Goal: Task Accomplishment & Management: Use online tool/utility

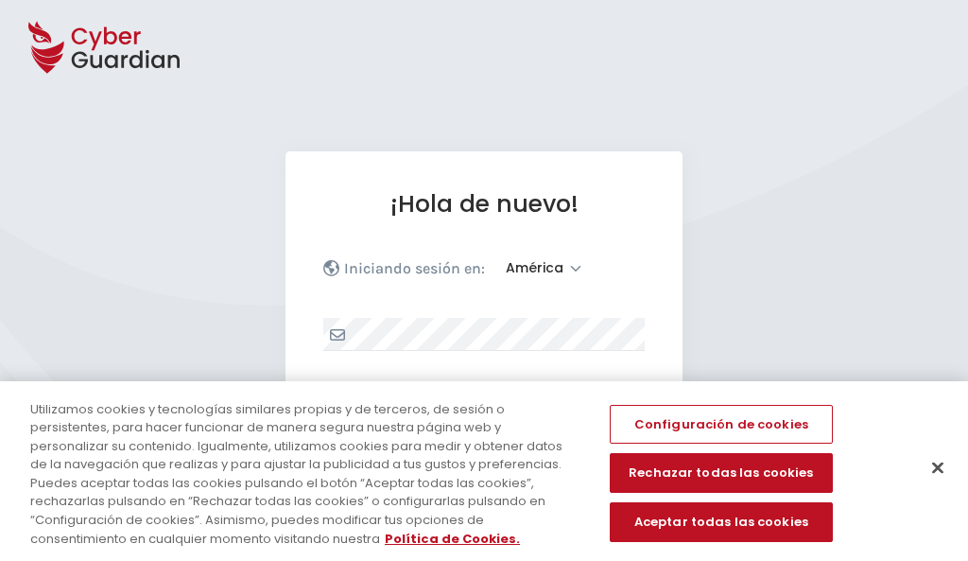
select select "América"
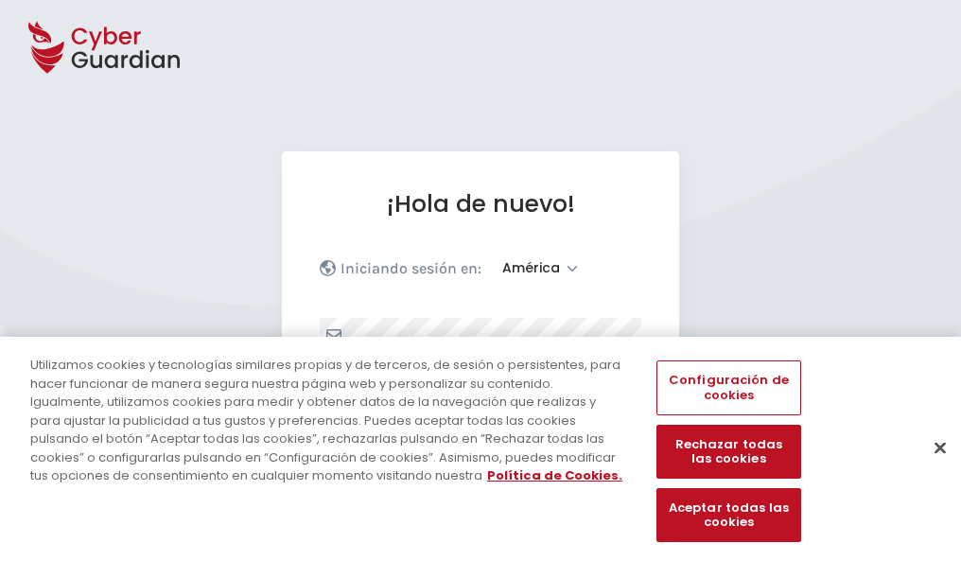
scroll to position [247, 0]
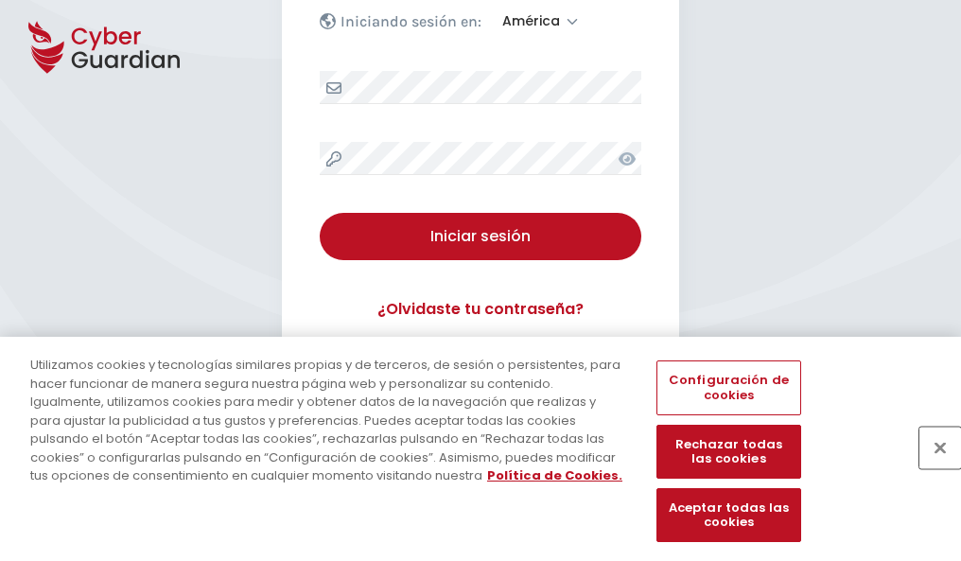
click at [931, 467] on button "Cerrar" at bounding box center [940, 448] width 42 height 42
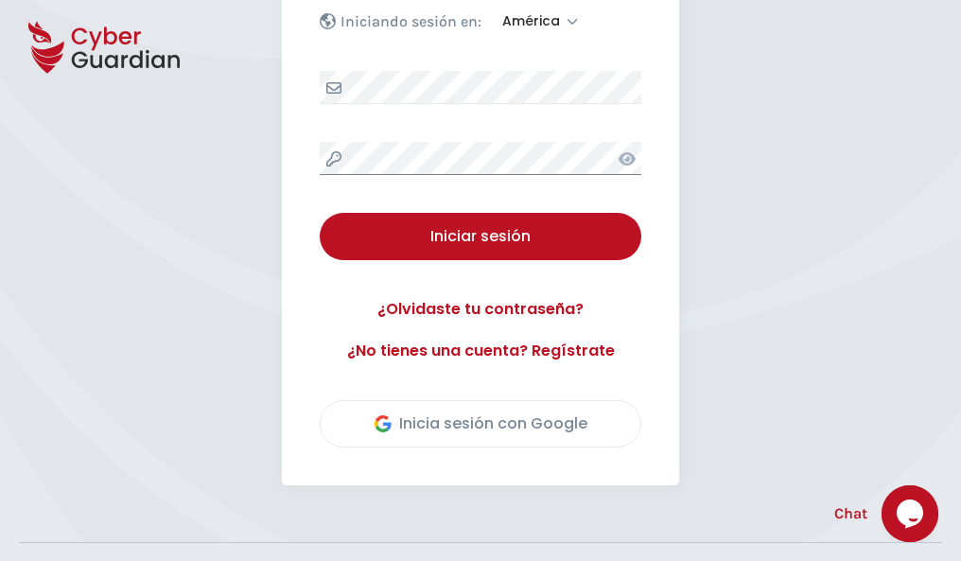
scroll to position [429, 0]
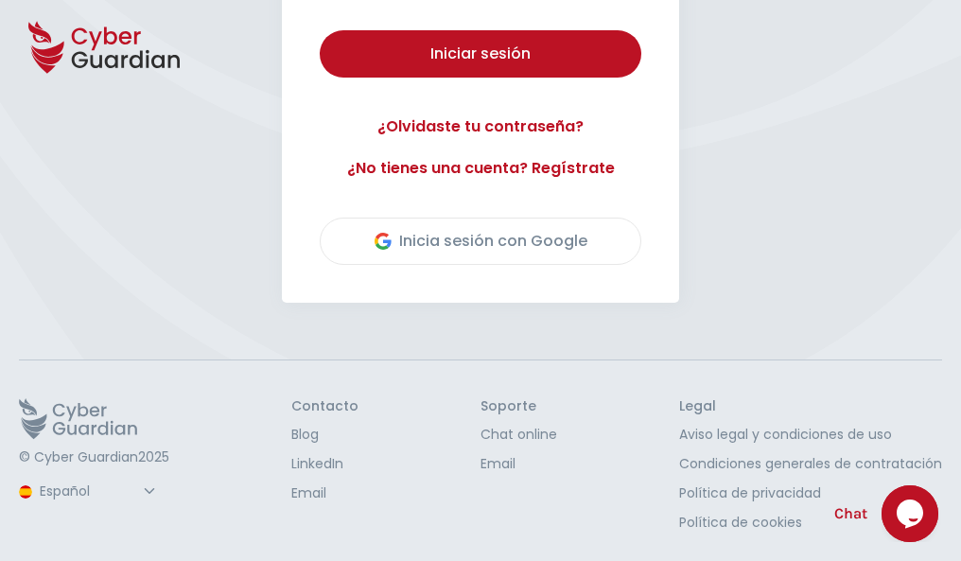
click at [320, 30] on button "Iniciar sesión" at bounding box center [481, 53] width 322 height 47
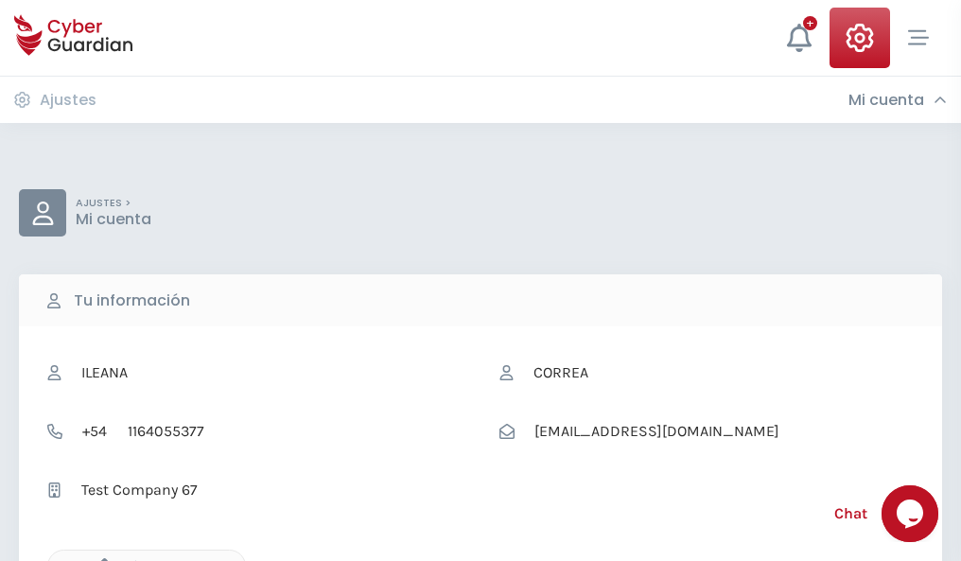
click at [99, 559] on icon "button" at bounding box center [100, 566] width 16 height 16
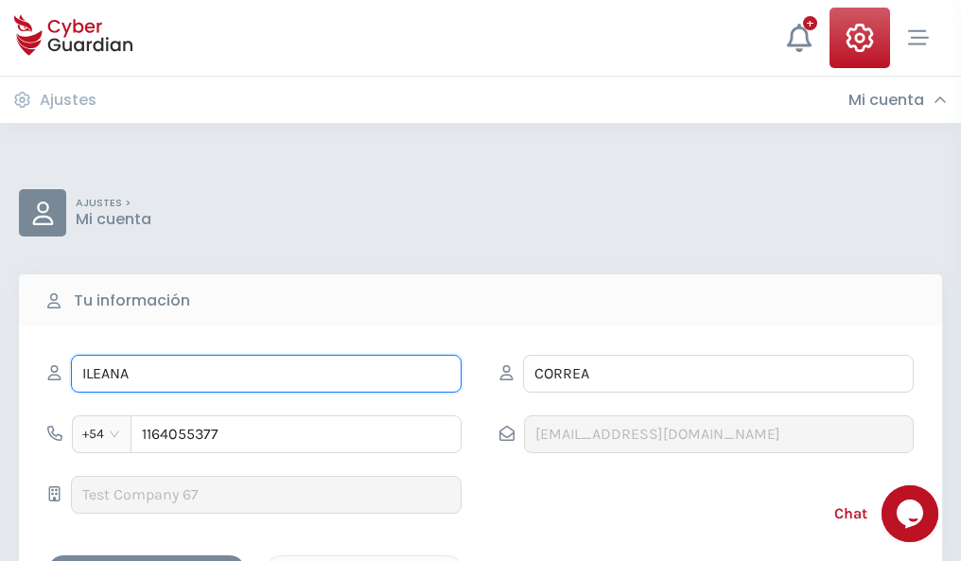
click at [266, 374] on input "ILEANA" at bounding box center [266, 374] width 391 height 38
type input "I"
type input "Baldomero"
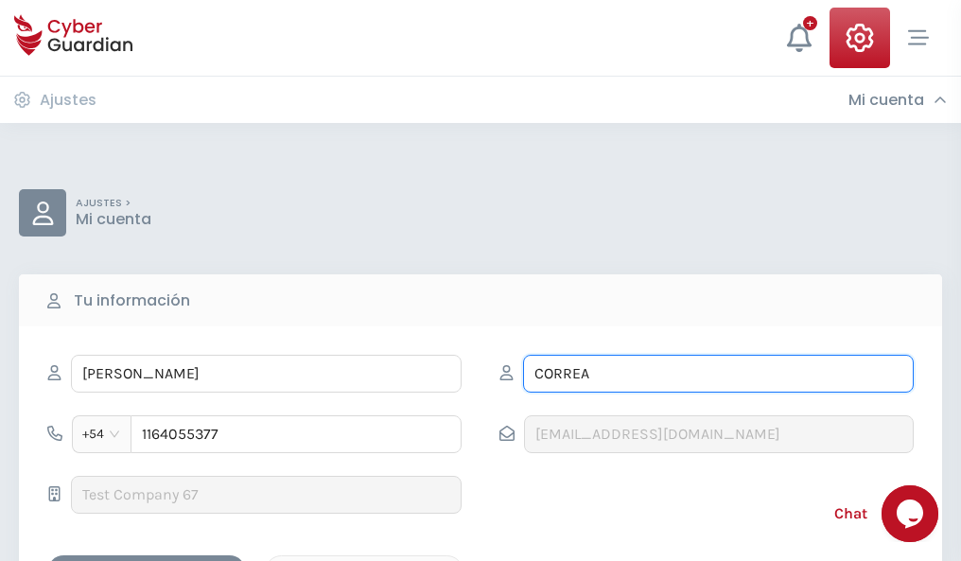
click at [718, 374] on input "CORREA" at bounding box center [718, 374] width 391 height 38
type input "C"
type input "Luque"
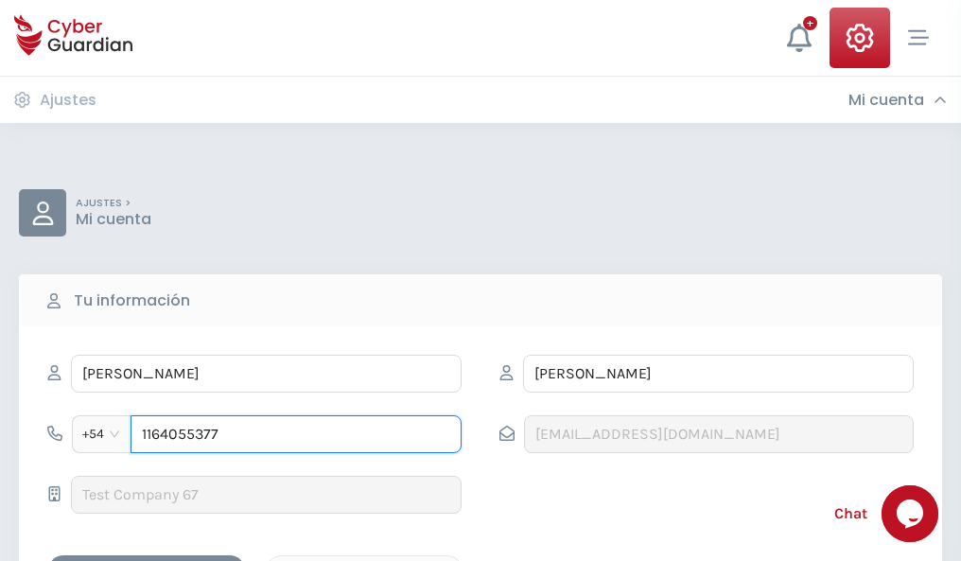
click at [296, 434] on input "1164055377" at bounding box center [296, 434] width 331 height 38
type input "1"
type input "4946659025"
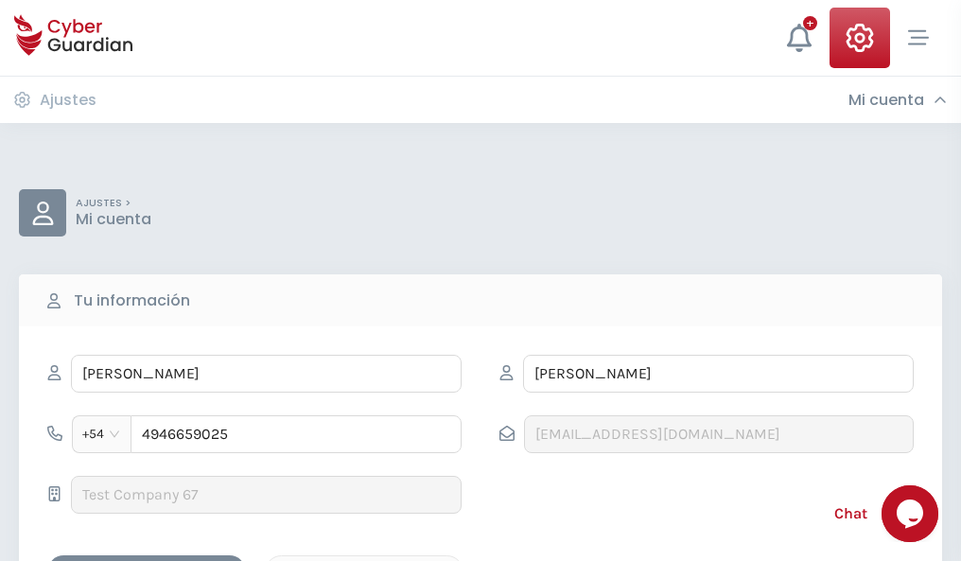
click at [364, 560] on div "Cancelar" at bounding box center [364, 572] width 168 height 24
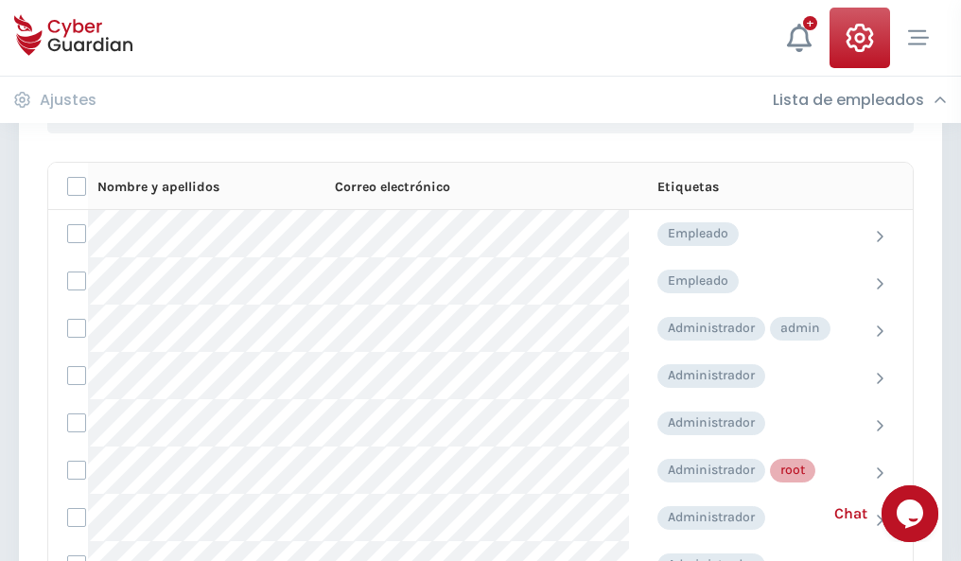
scroll to position [951, 0]
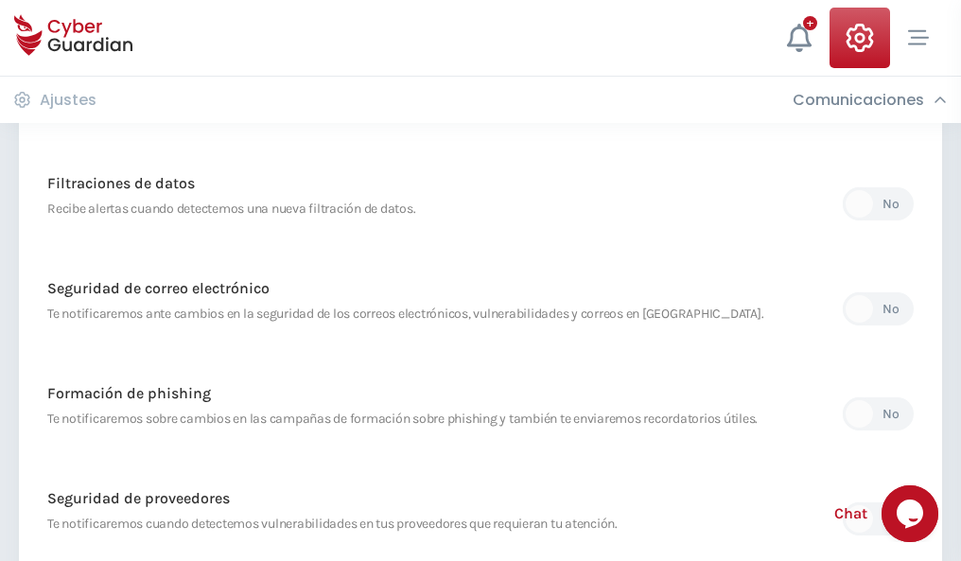
scroll to position [996, 0]
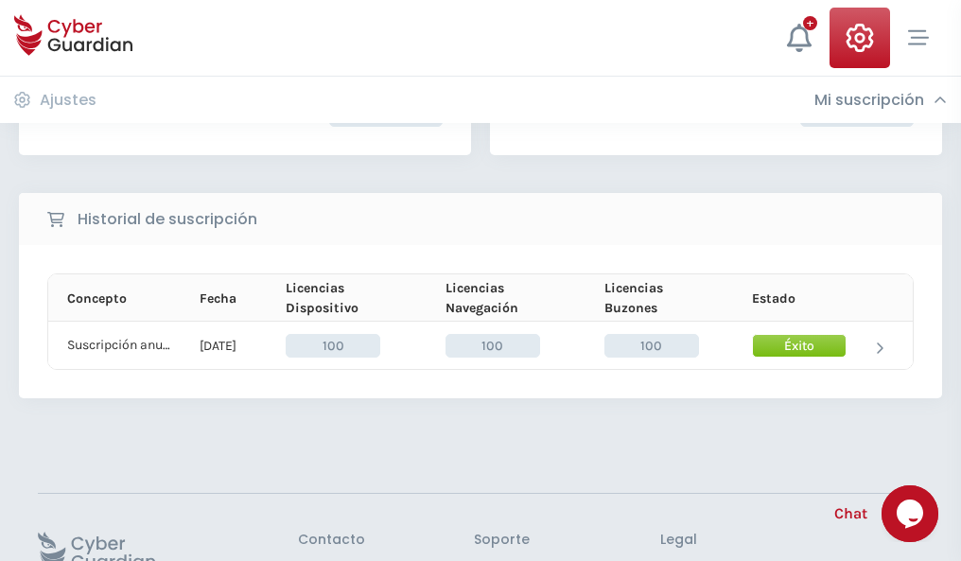
scroll to position [479, 0]
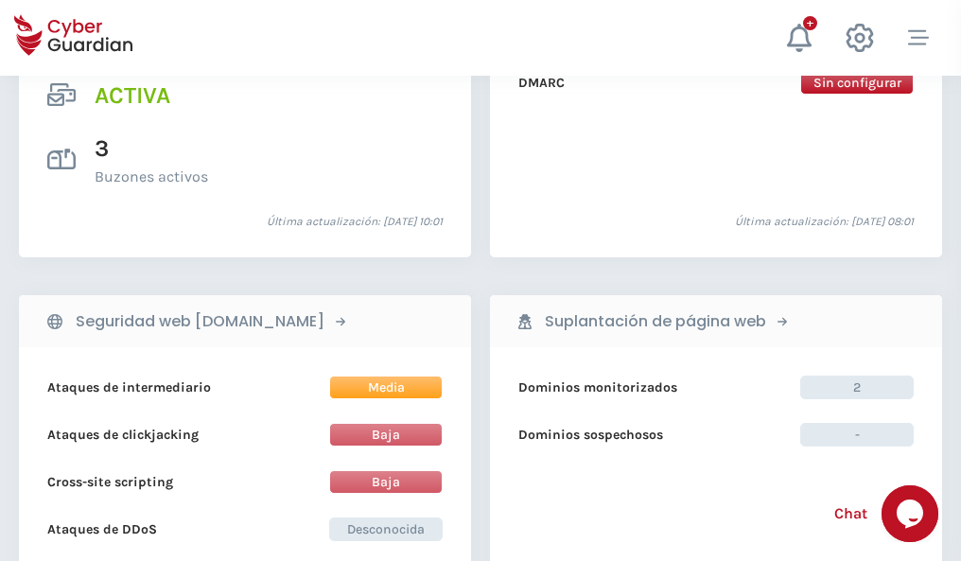
scroll to position [1922, 0]
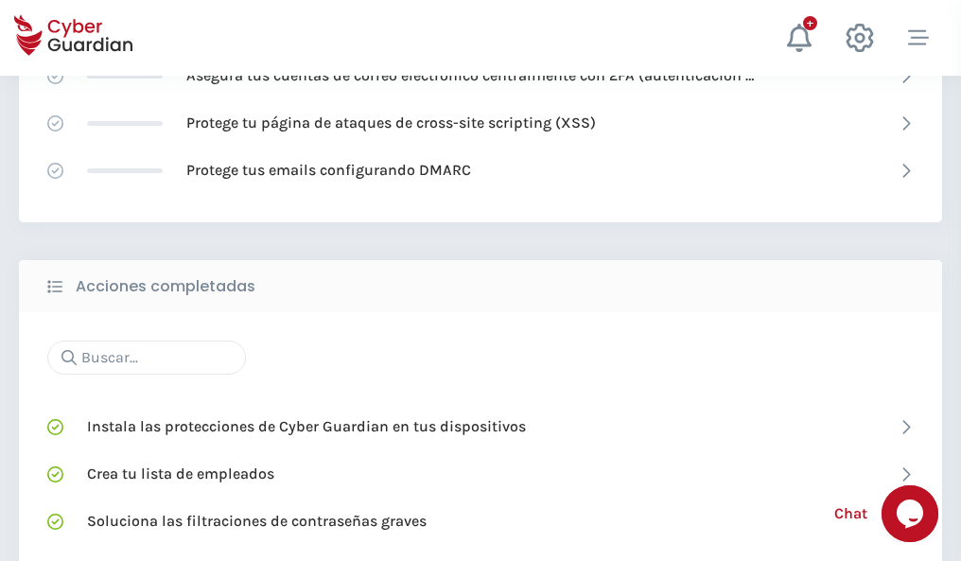
scroll to position [1260, 0]
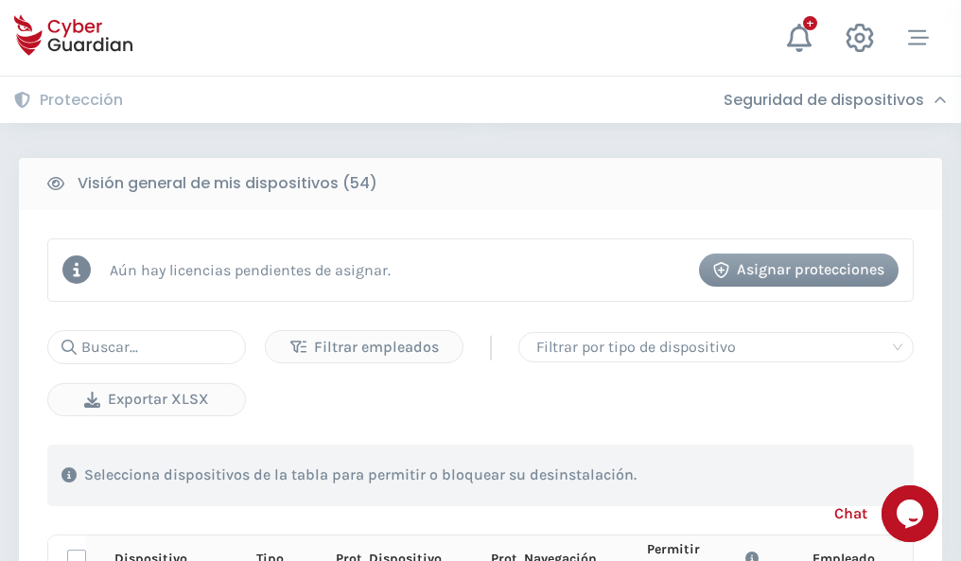
scroll to position [1671, 0]
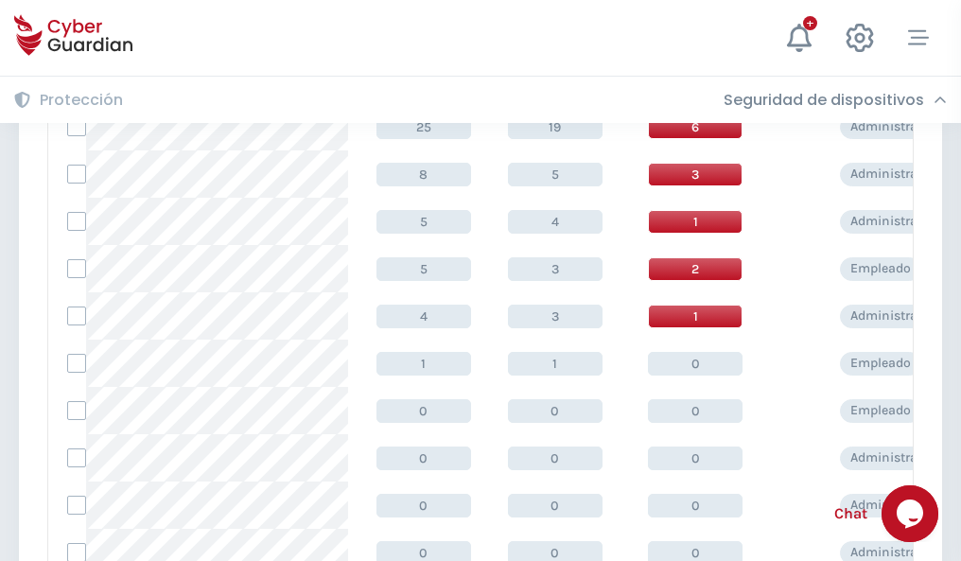
scroll to position [953, 0]
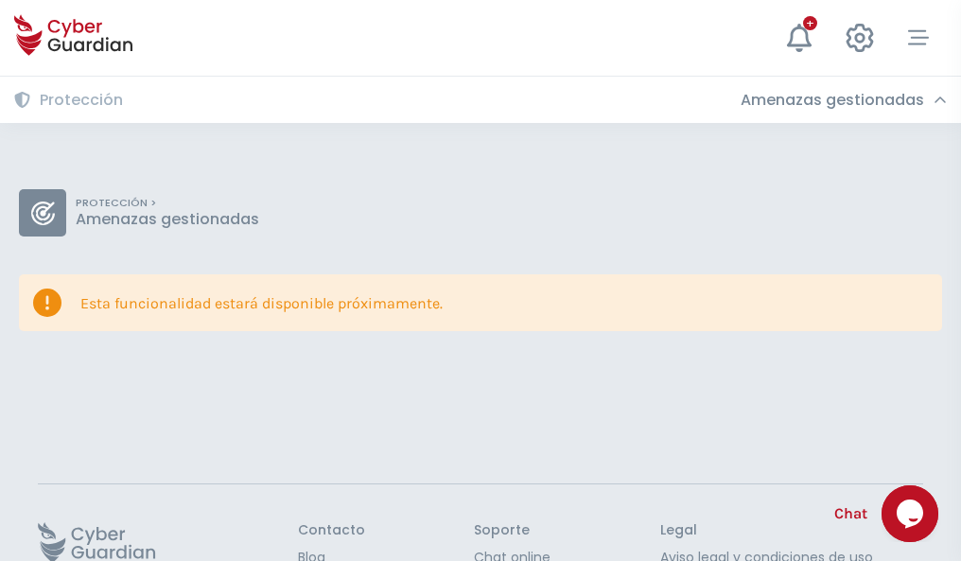
scroll to position [123, 0]
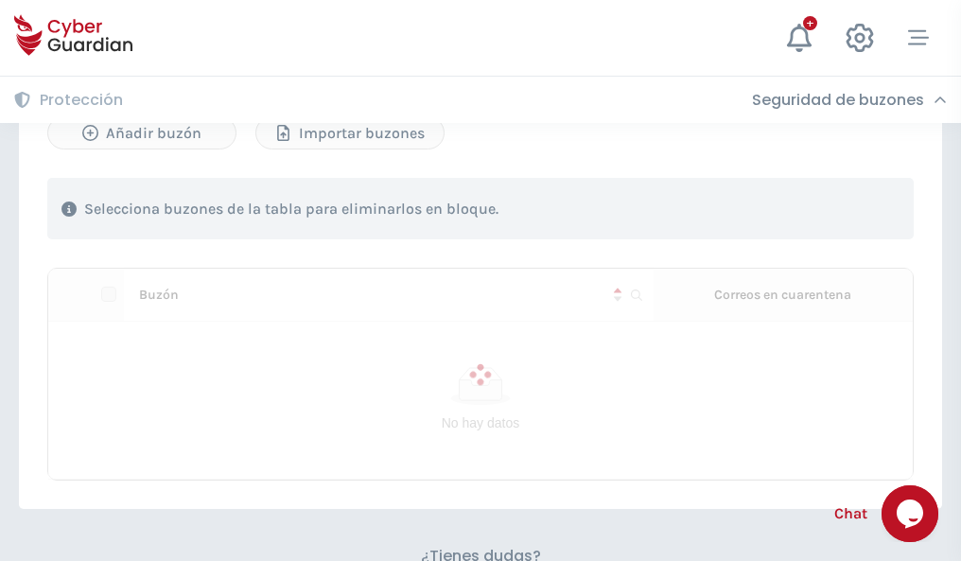
scroll to position [810, 0]
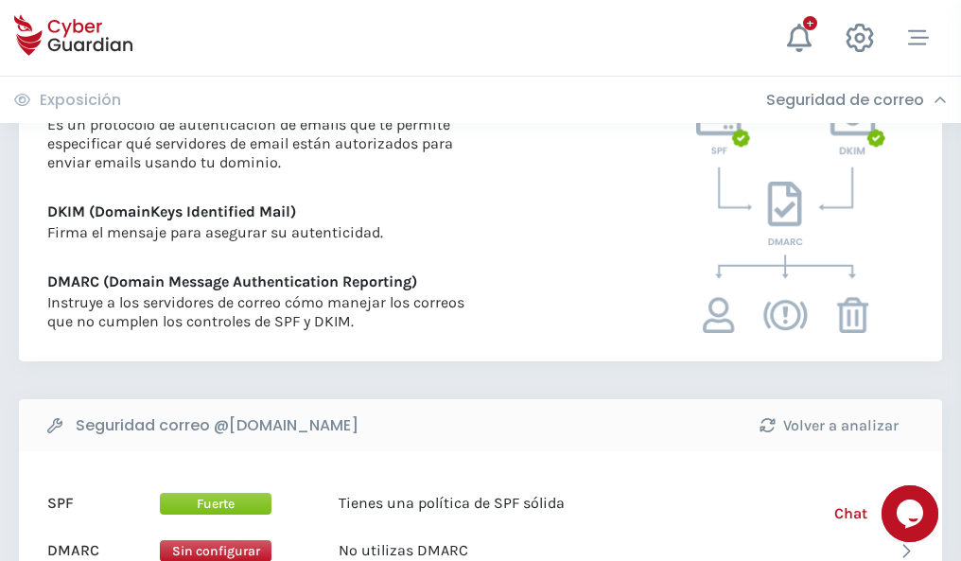
scroll to position [1020, 0]
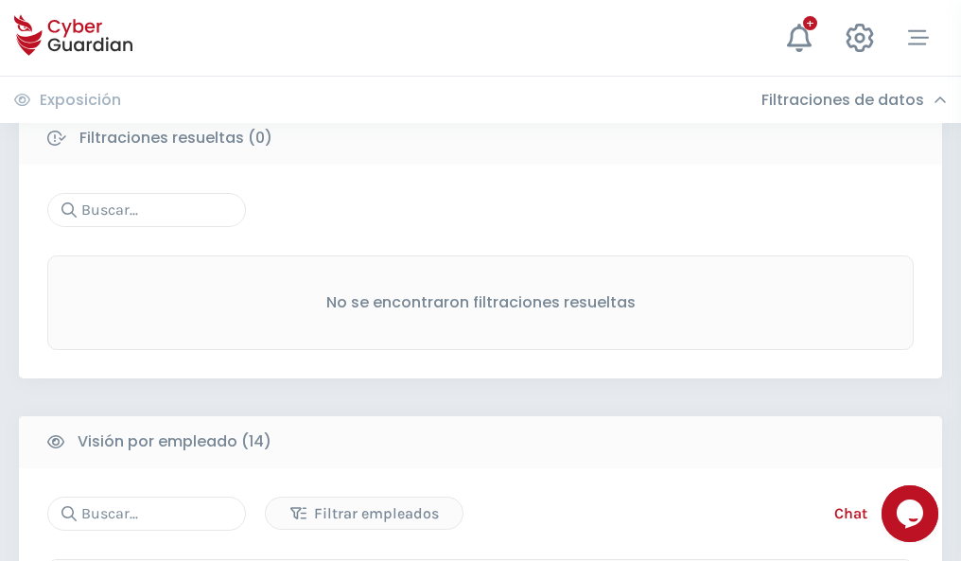
scroll to position [1708, 0]
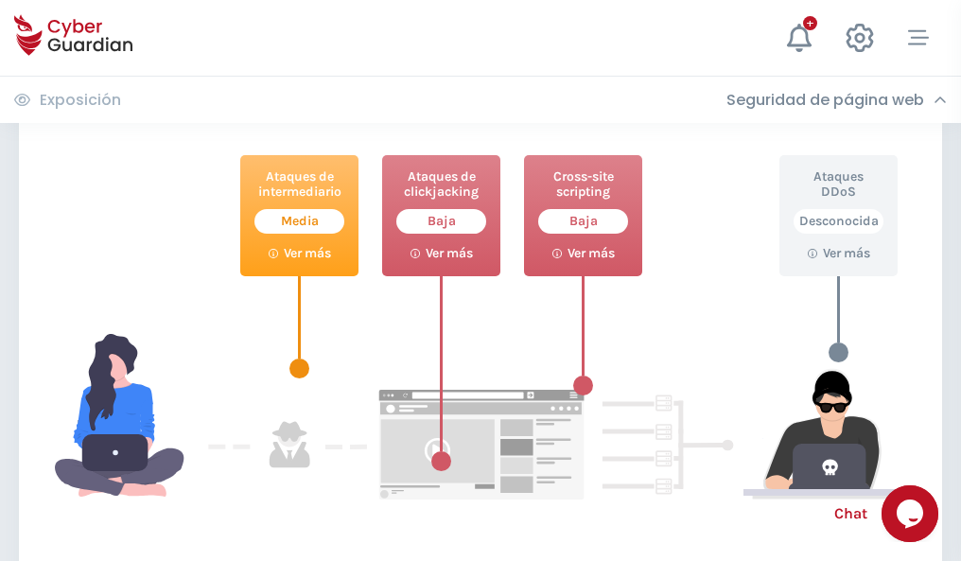
scroll to position [1030, 0]
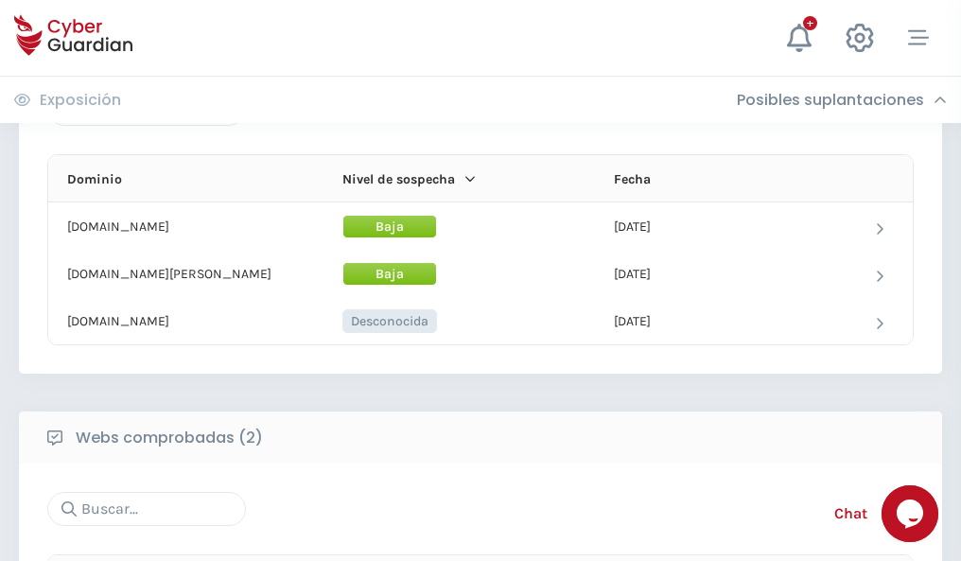
scroll to position [1135, 0]
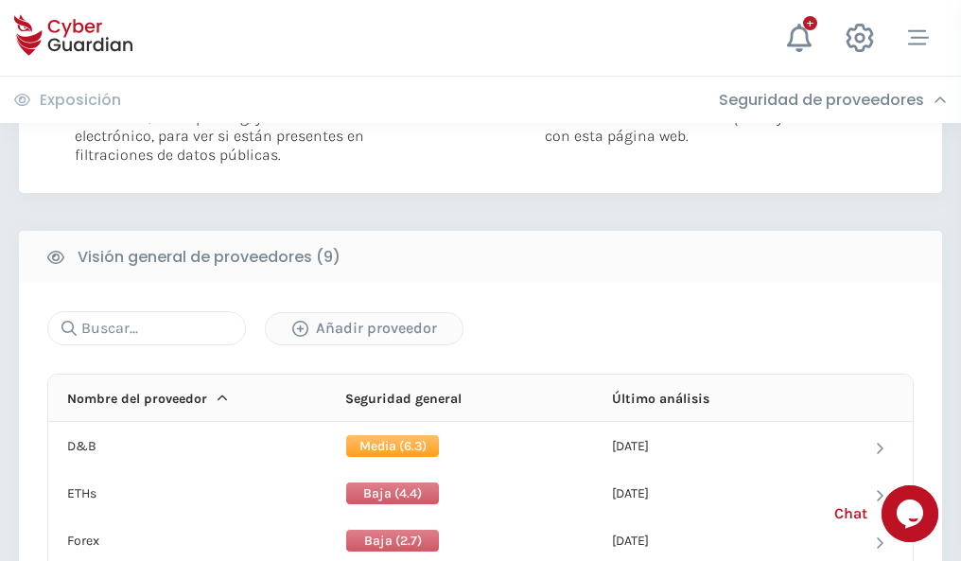
scroll to position [1361, 0]
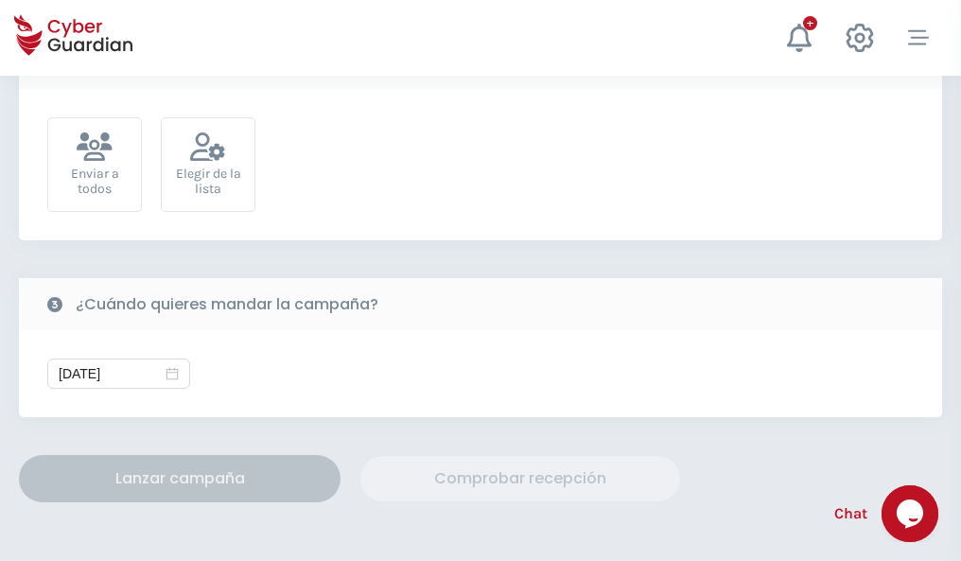
scroll to position [692, 0]
